Goal: Navigation & Orientation: Find specific page/section

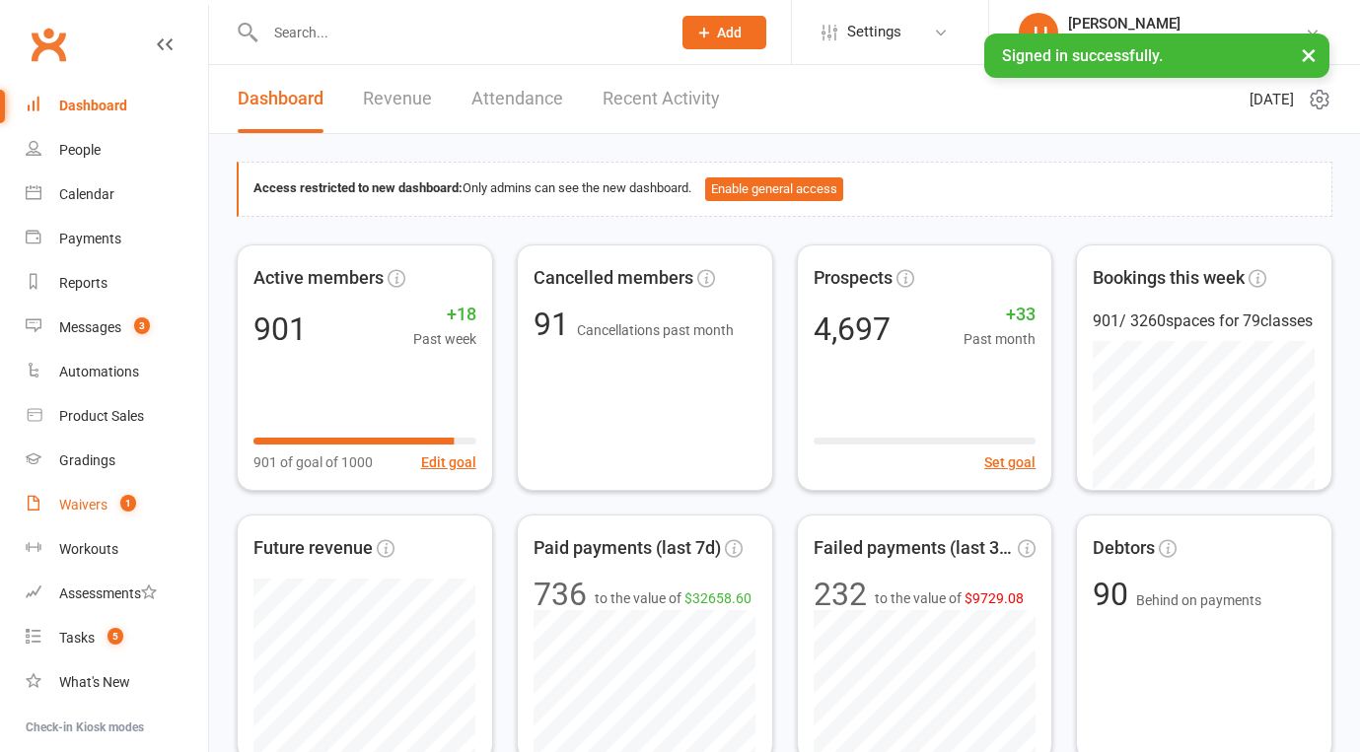
click at [127, 503] on span "1" at bounding box center [128, 503] width 16 height 17
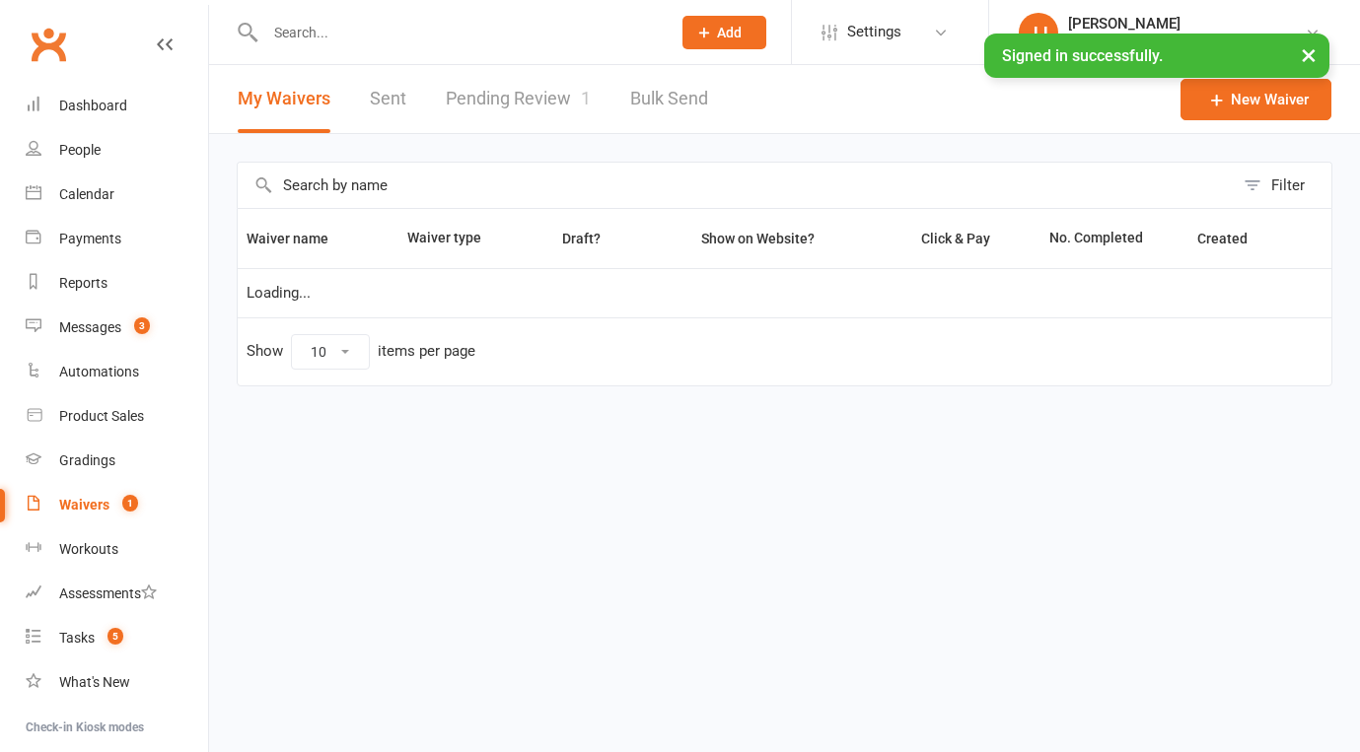
select select "50"
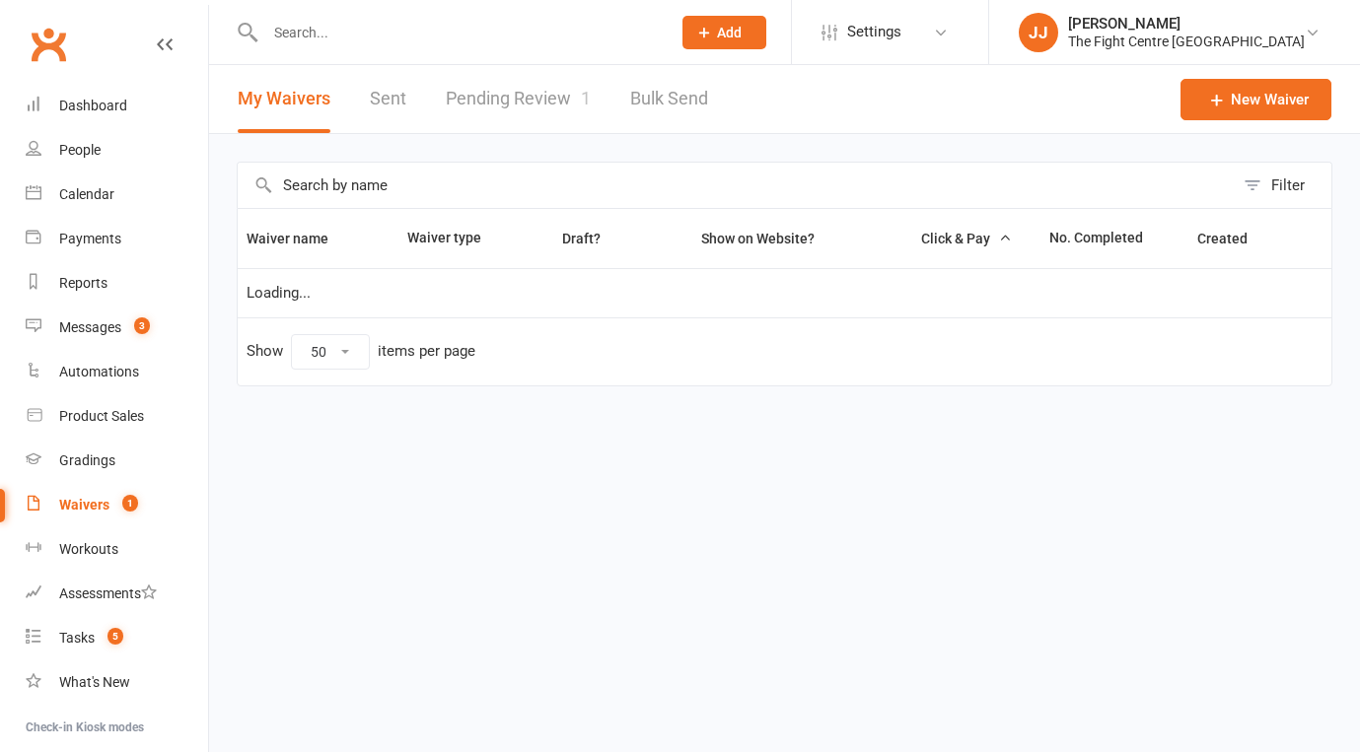
click at [546, 107] on link "Pending Review 1" at bounding box center [518, 99] width 145 height 68
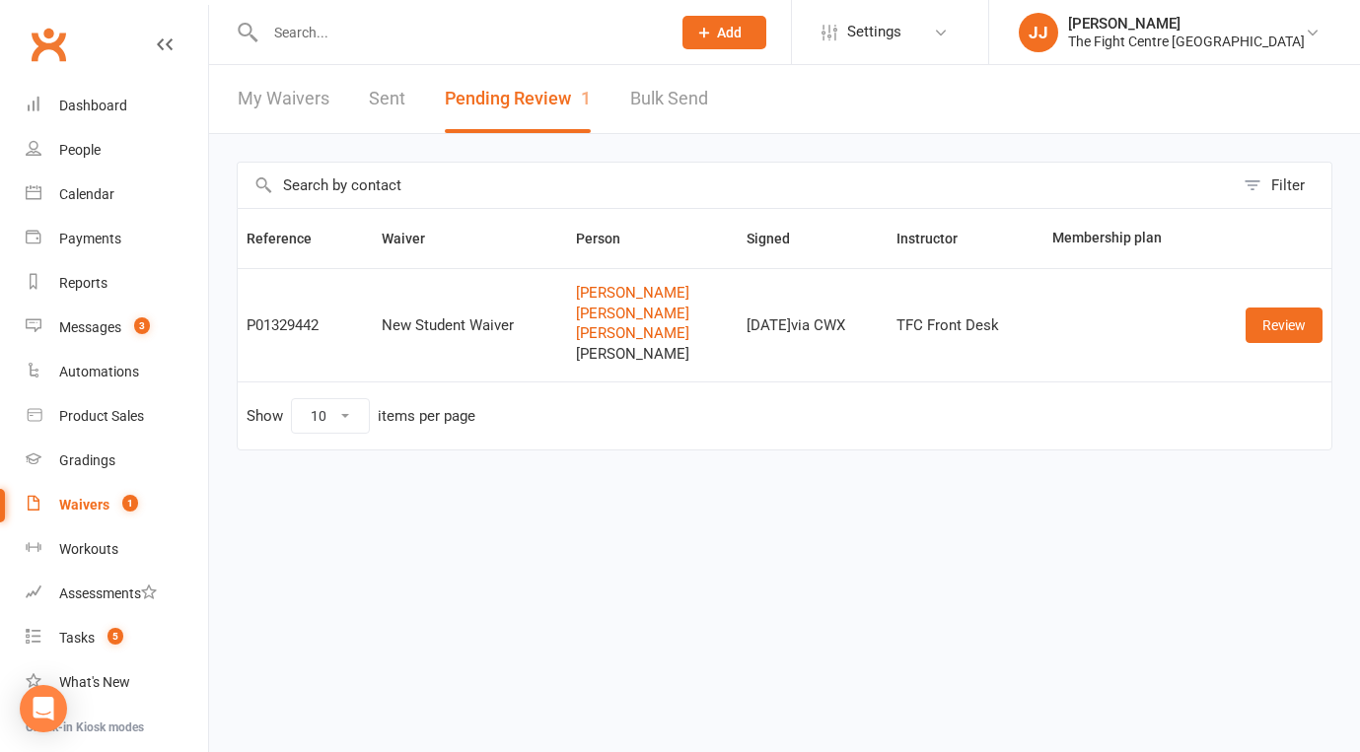
click at [57, 46] on link "Clubworx" at bounding box center [48, 44] width 49 height 49
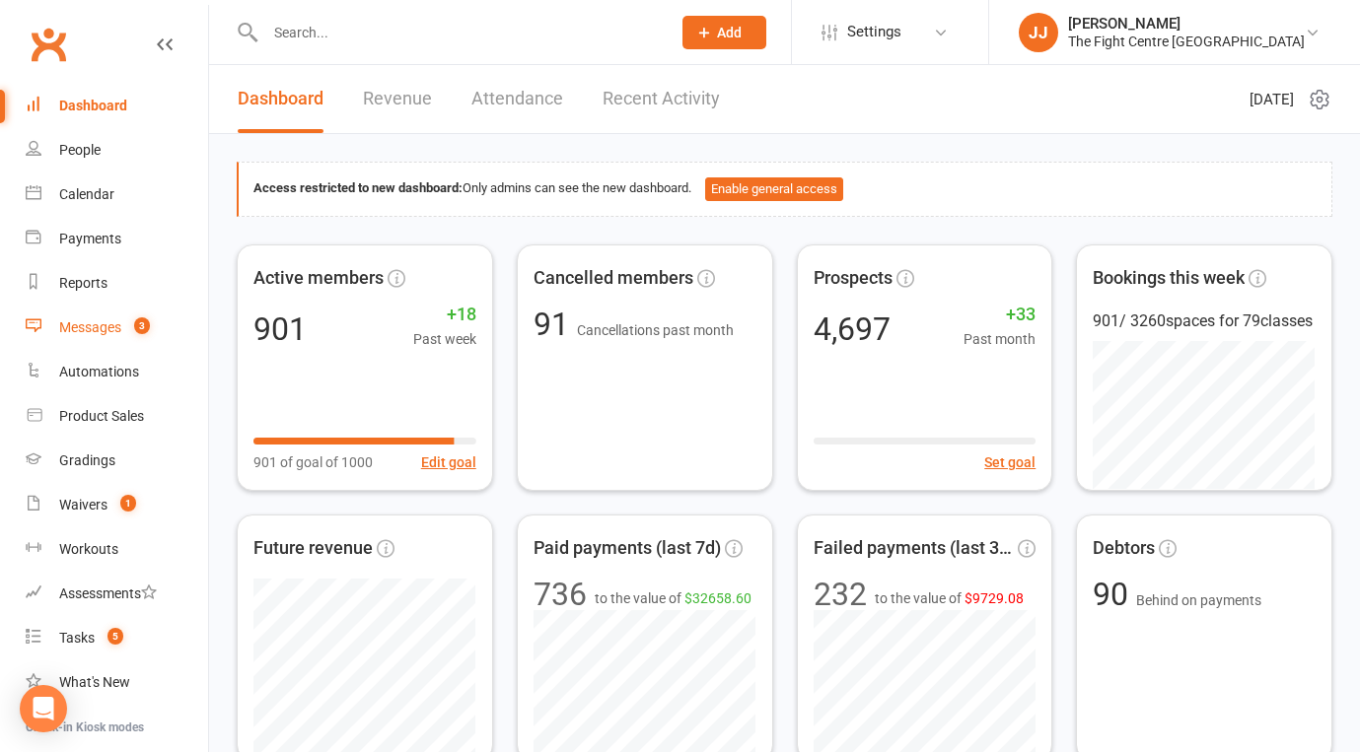
click at [106, 327] on div "Messages" at bounding box center [90, 327] width 62 height 16
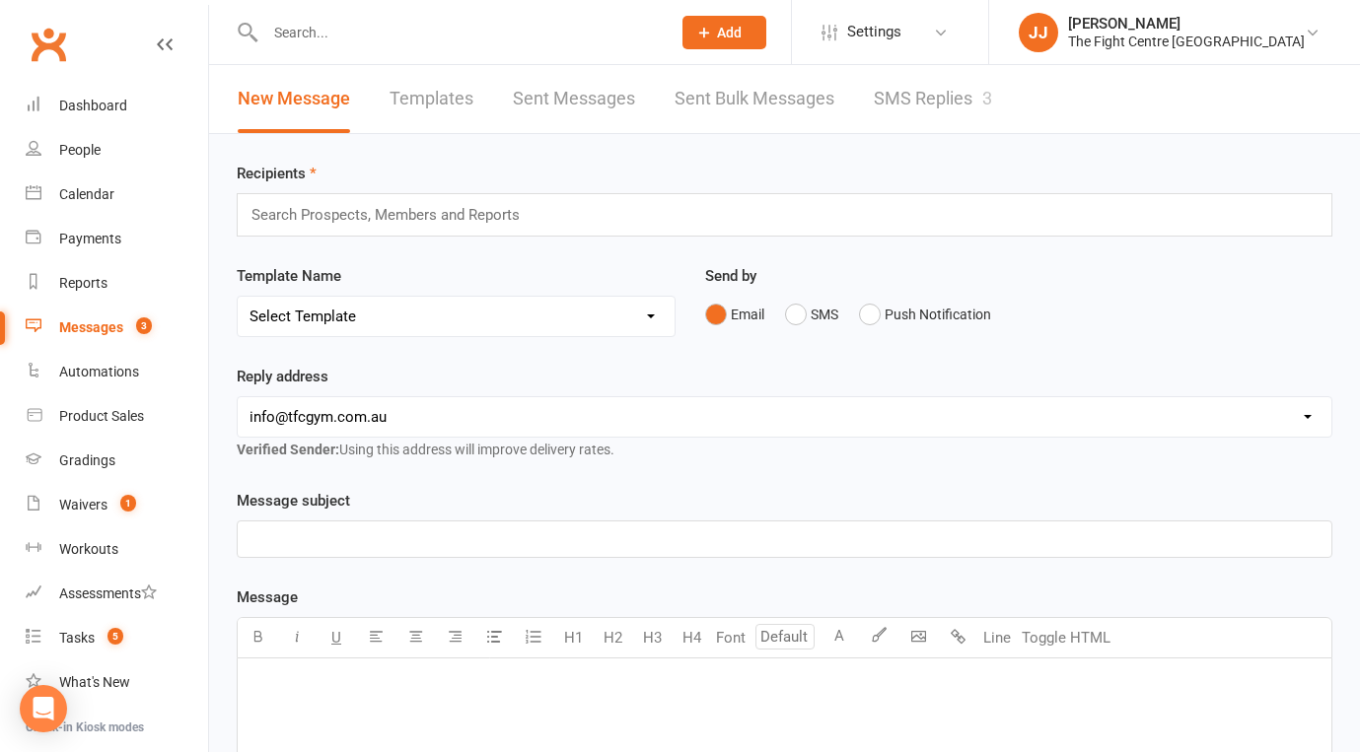
click at [964, 119] on link "SMS Replies 3" at bounding box center [933, 99] width 118 height 68
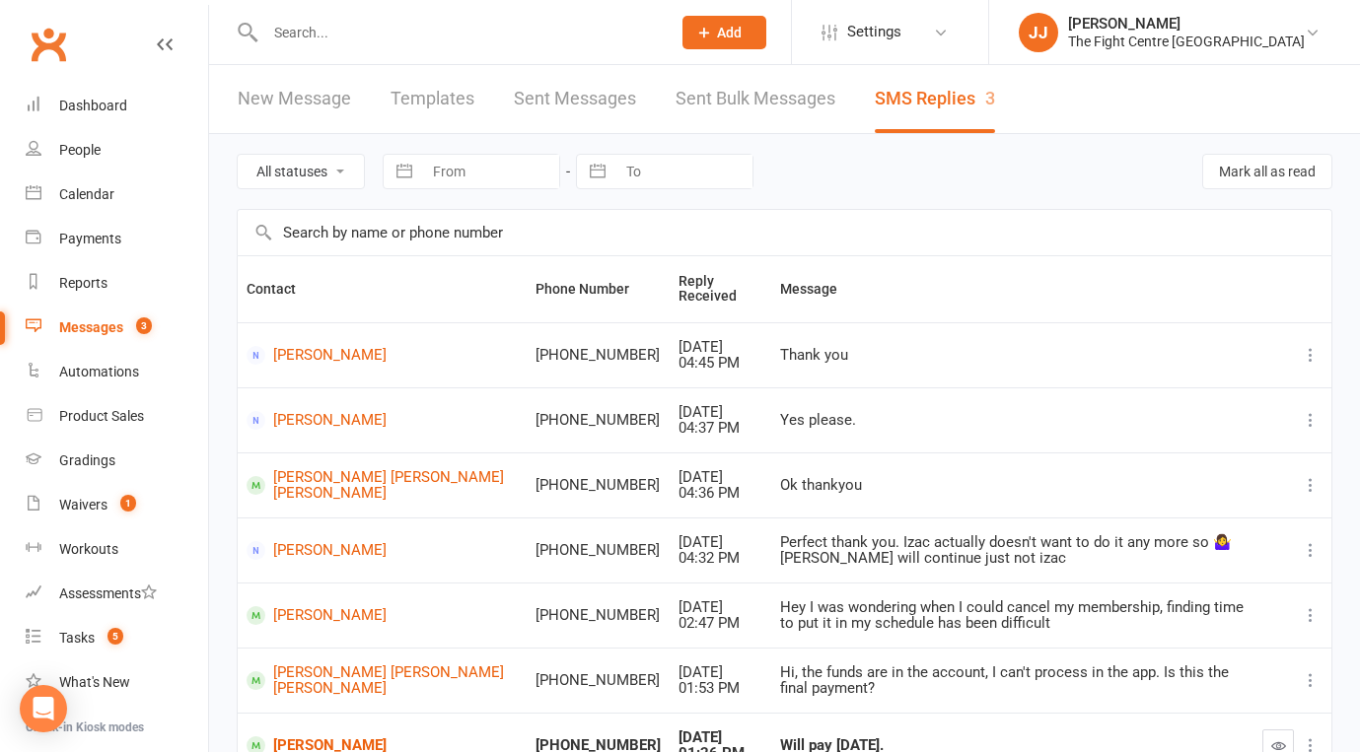
click at [42, 36] on link "Clubworx" at bounding box center [48, 44] width 49 height 49
